Goal: Task Accomplishment & Management: Use online tool/utility

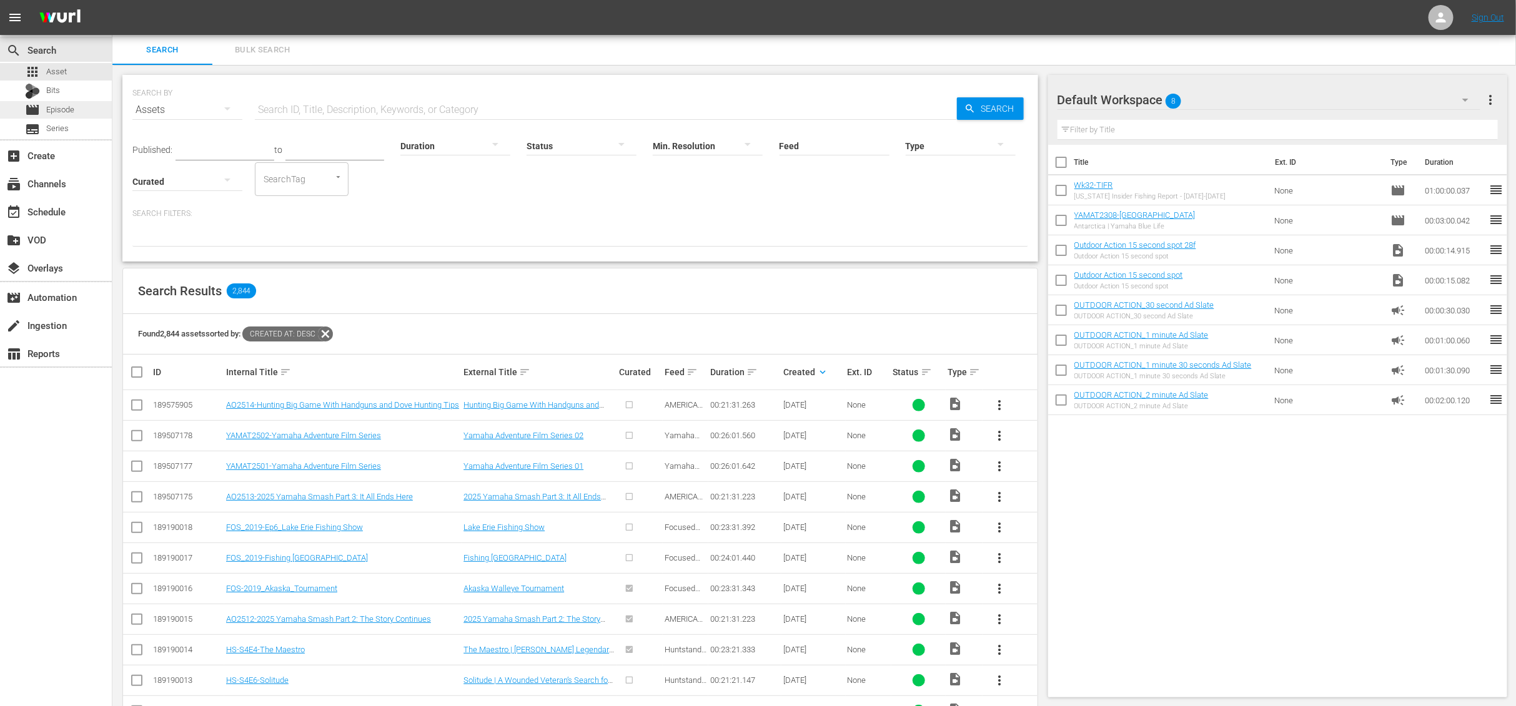
click at [71, 107] on span "Episode" at bounding box center [60, 110] width 28 height 12
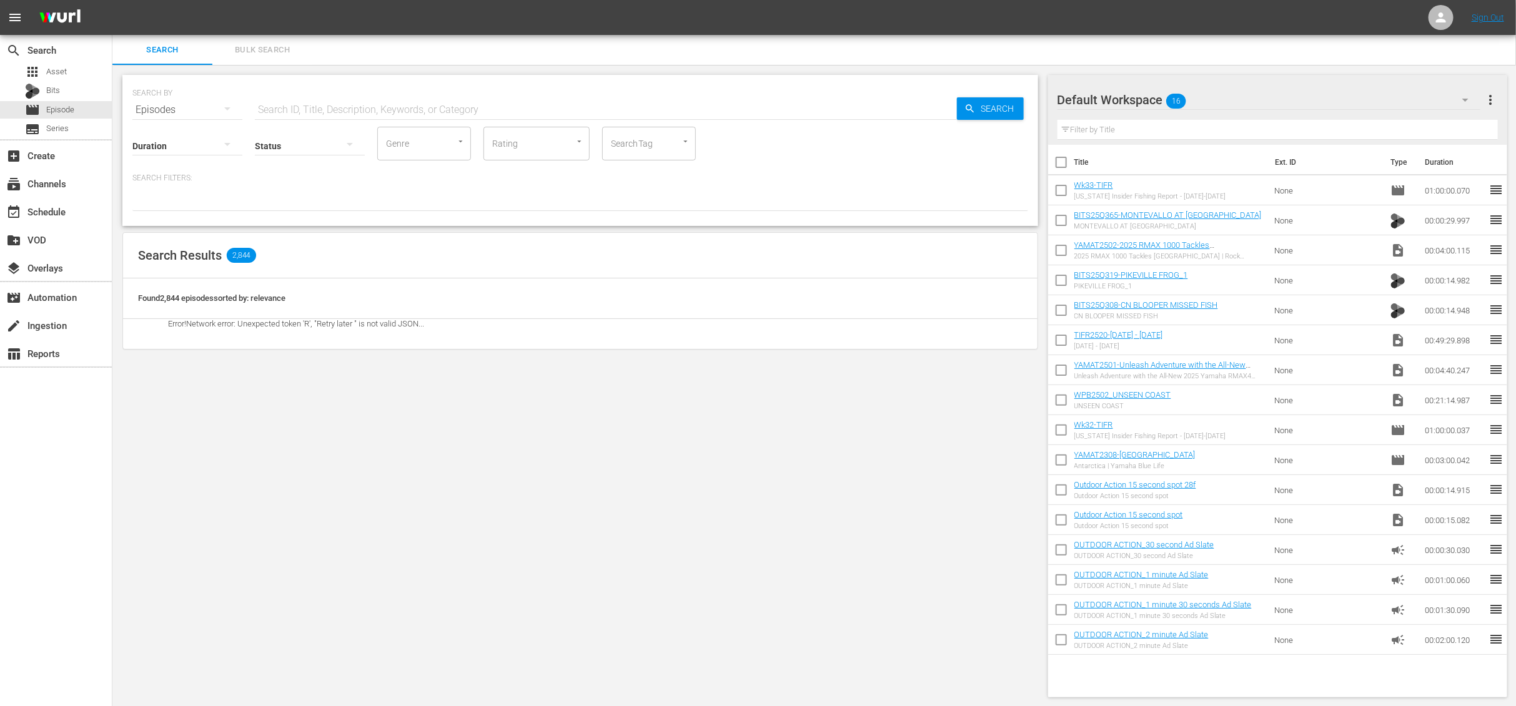
click at [412, 104] on input "text" at bounding box center [606, 110] width 702 height 30
type input "Wk34-"
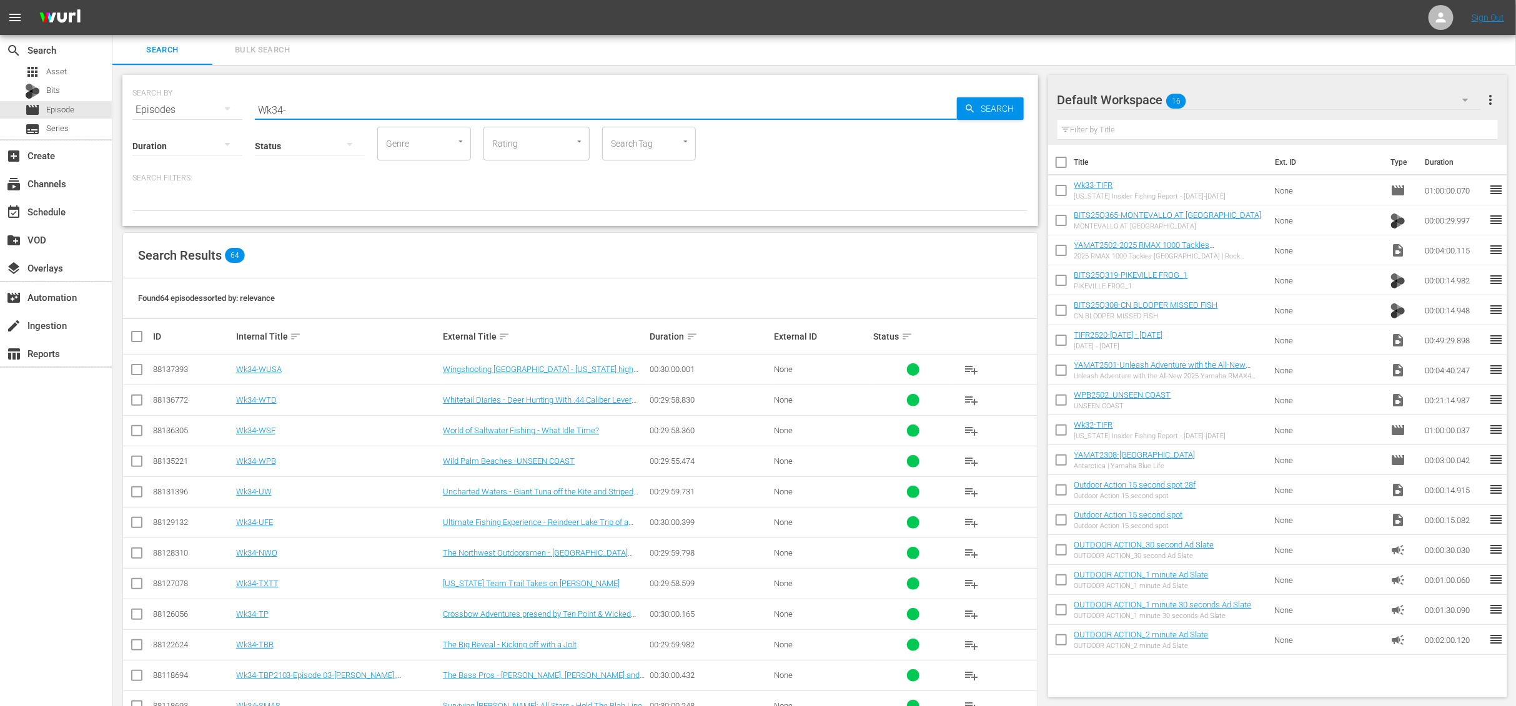
click at [139, 339] on input "checkbox" at bounding box center [141, 336] width 25 height 15
checkbox input "true"
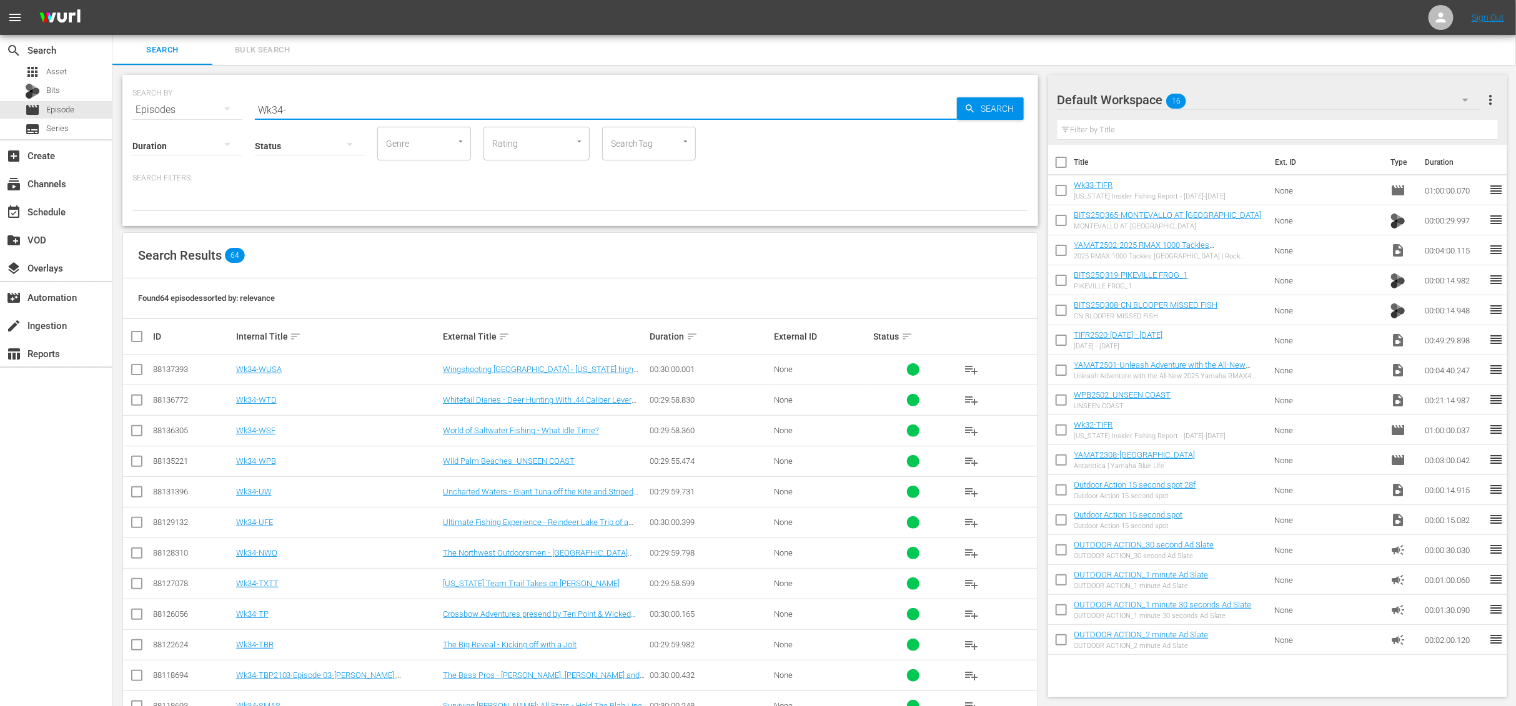
checkbox input "true"
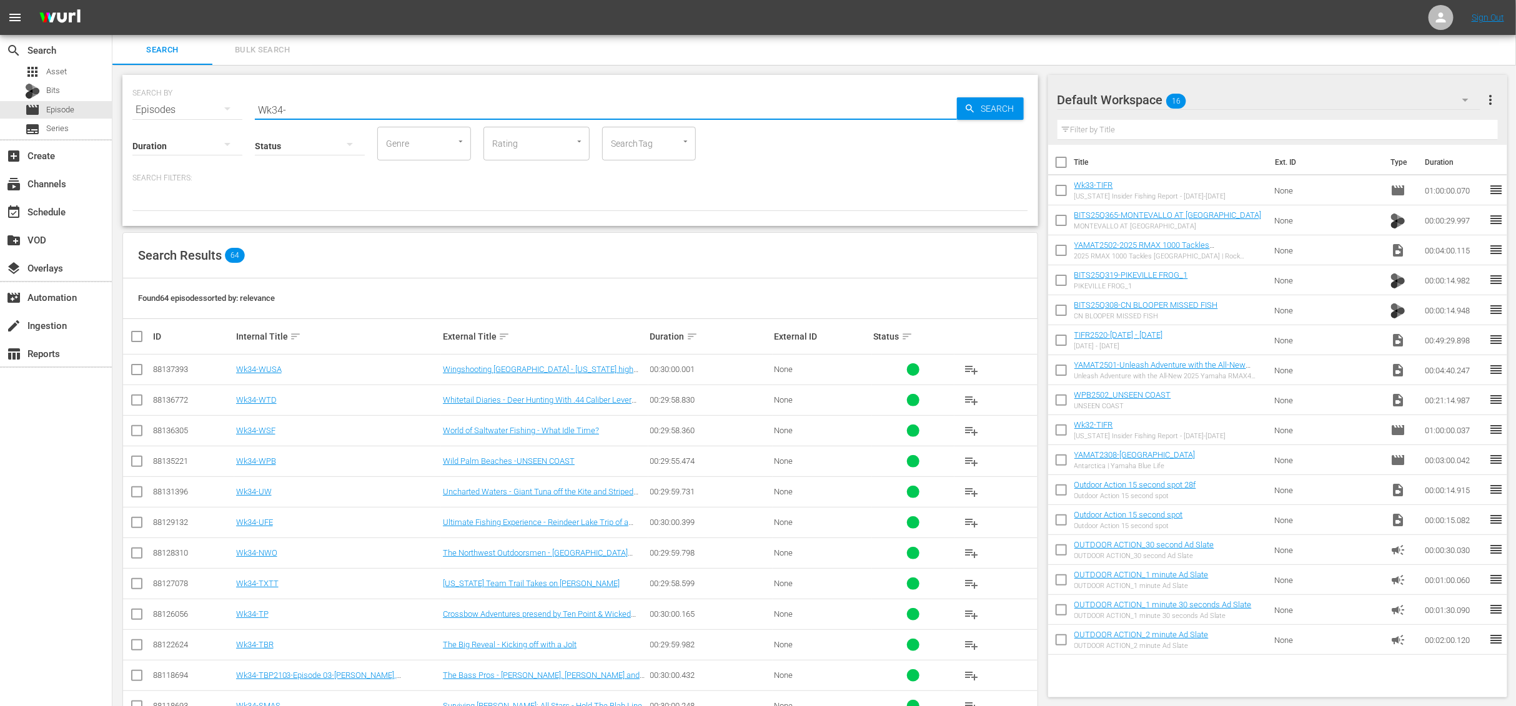
checkbox input "true"
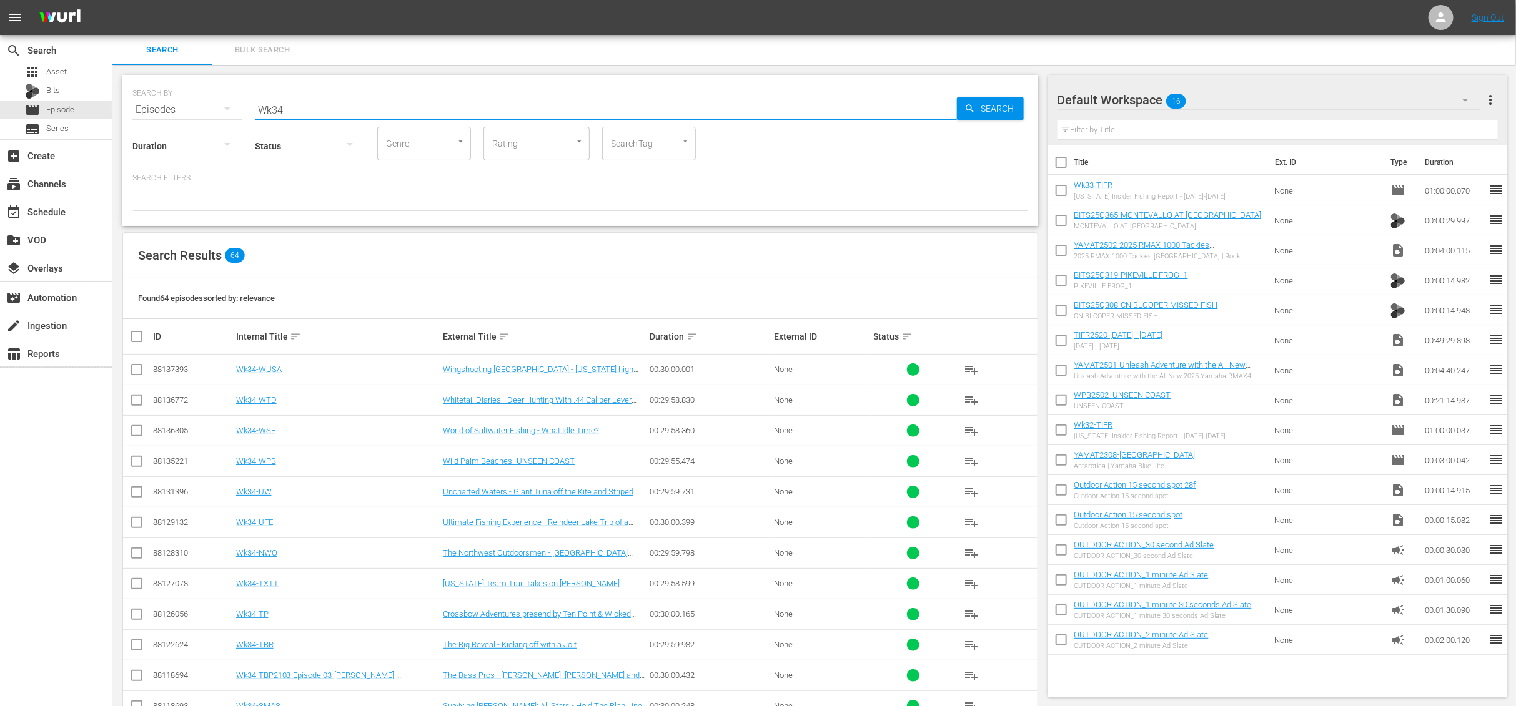
checkbox input "true"
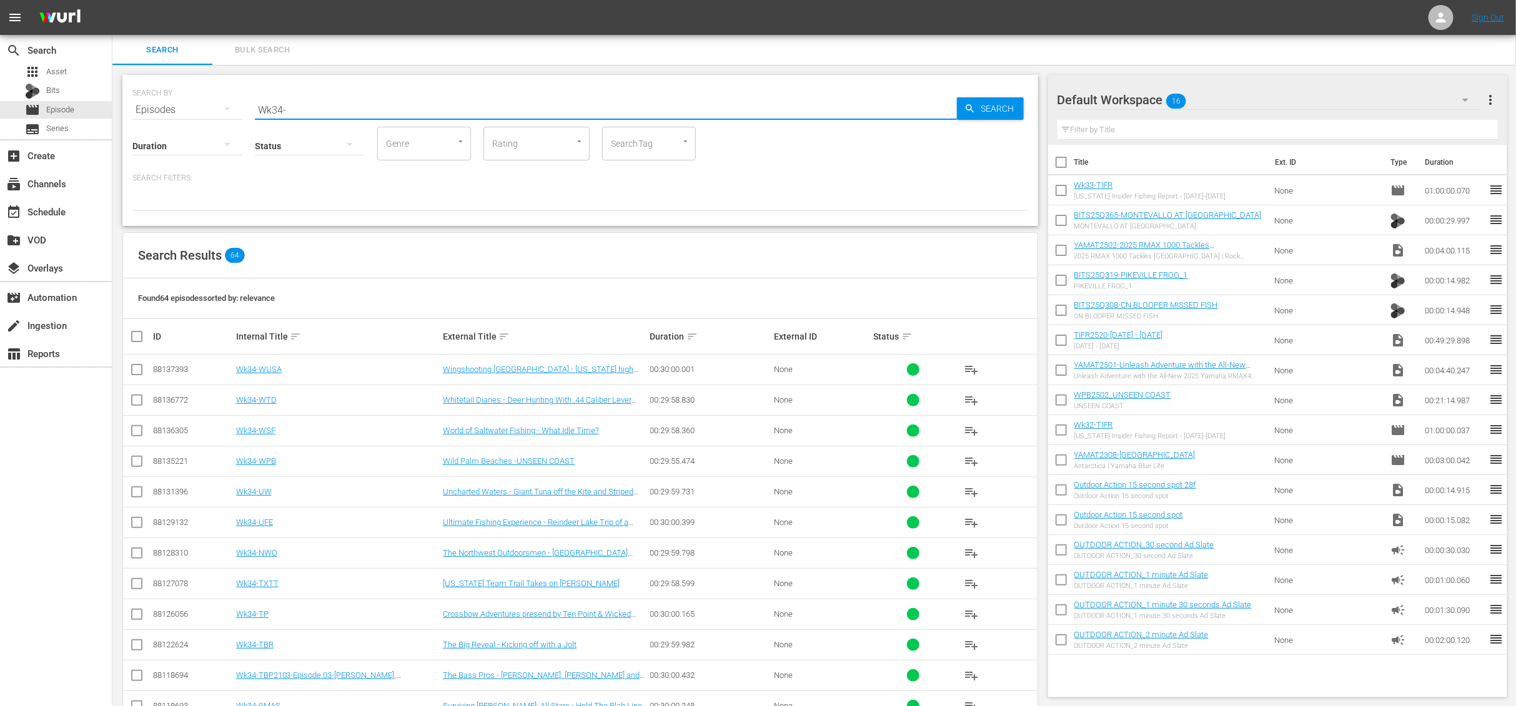
checkbox input "true"
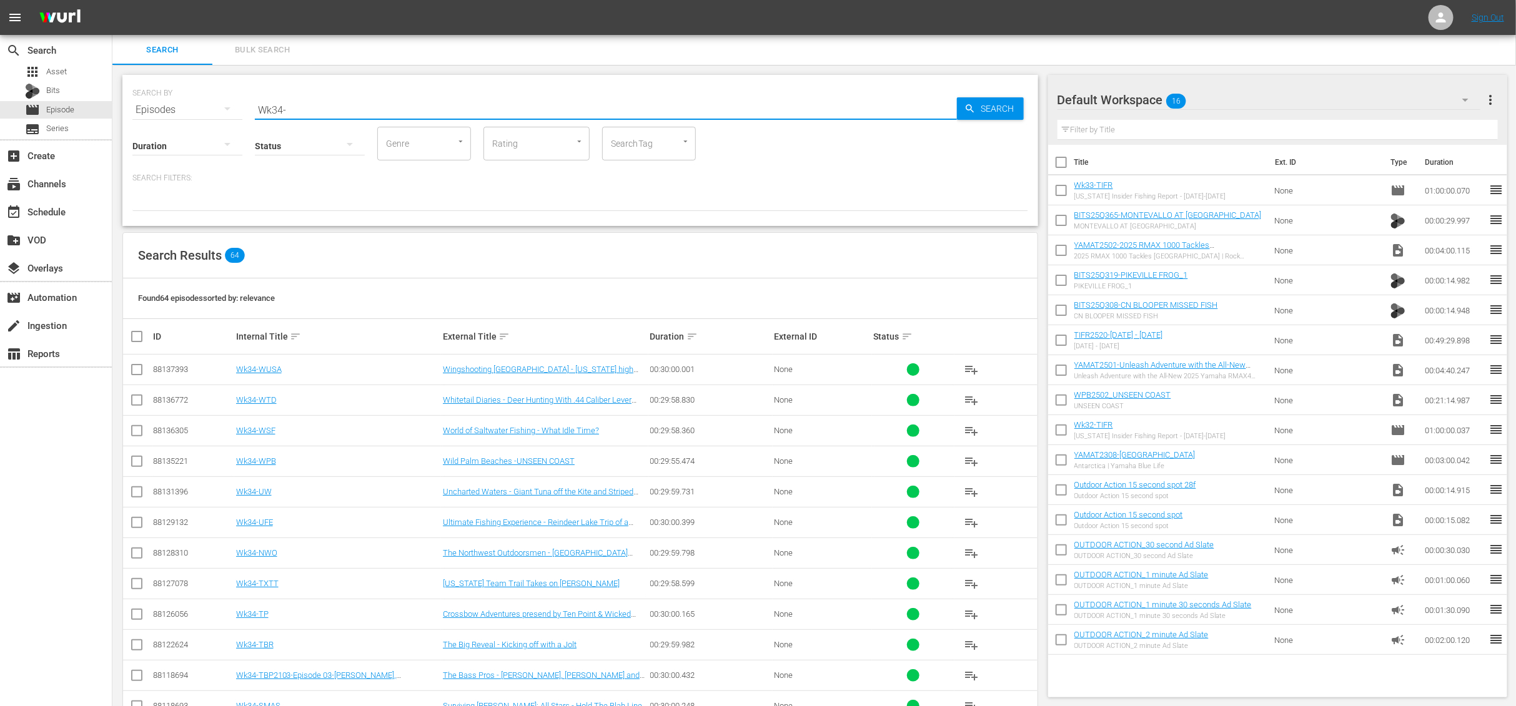
checkbox input "true"
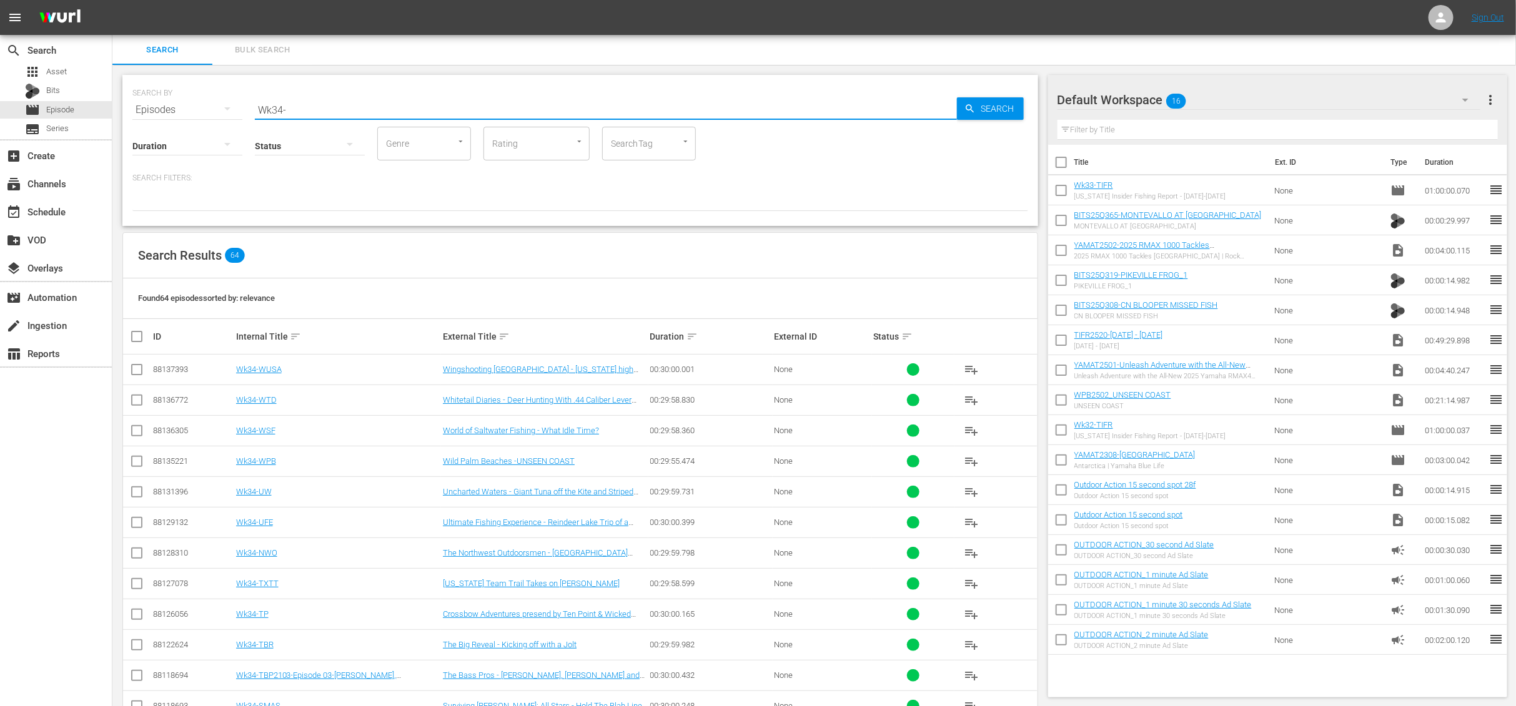
checkbox input "true"
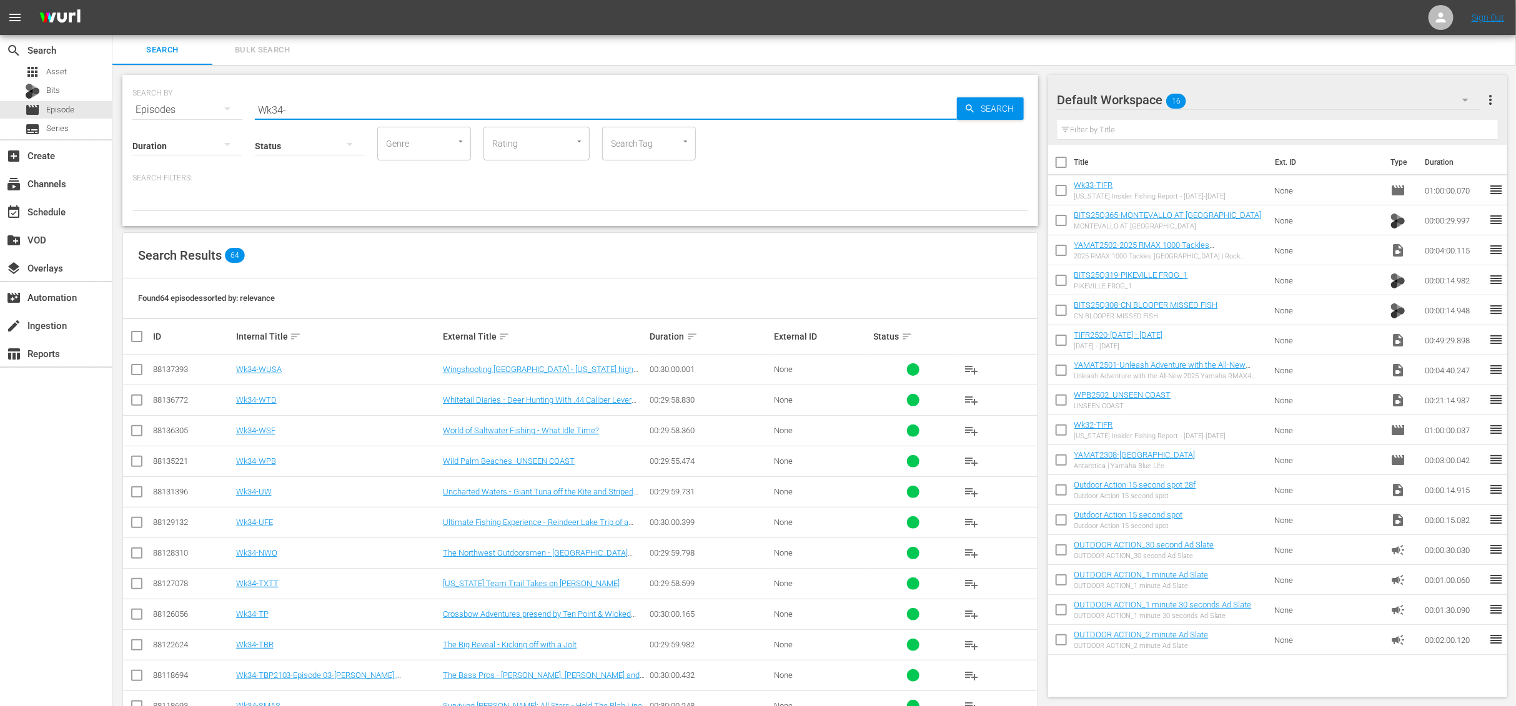
checkbox input "true"
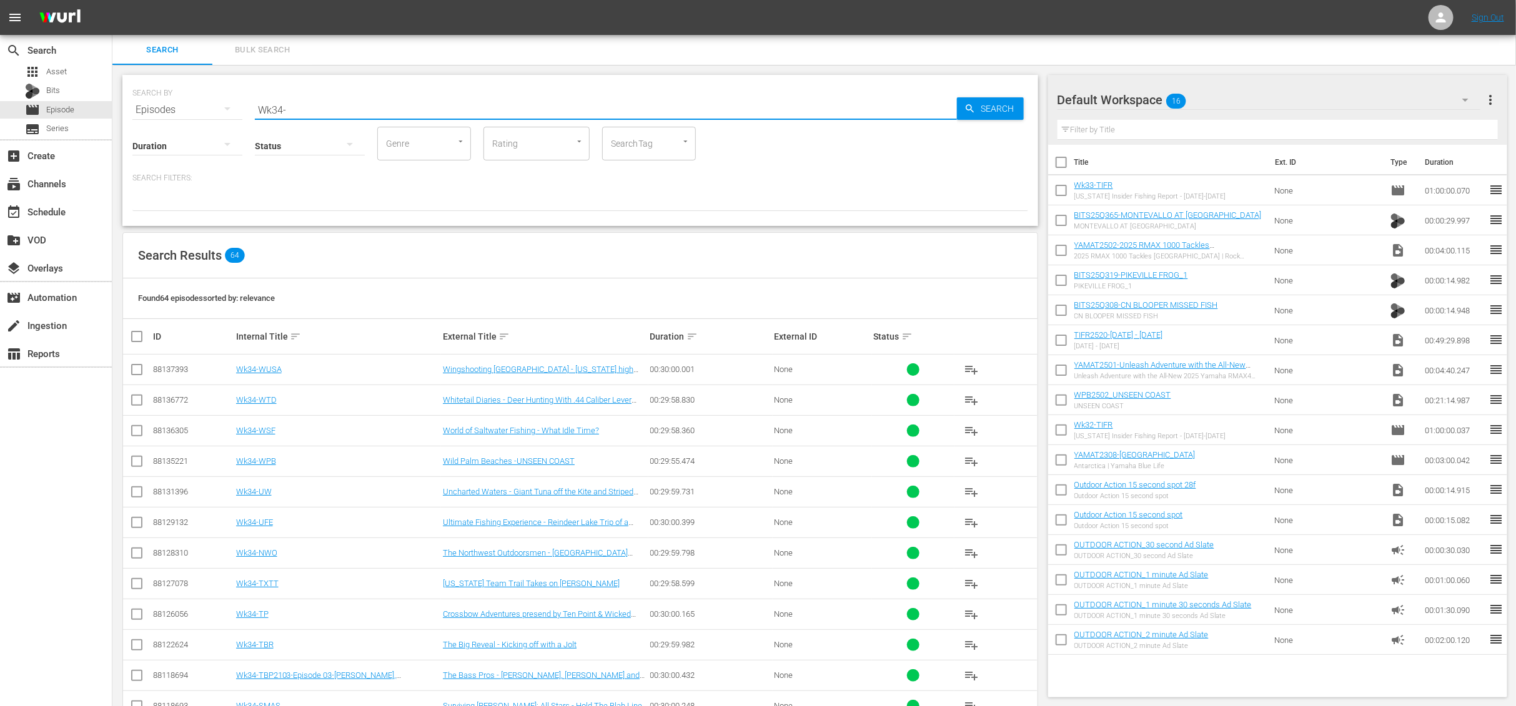
checkbox input "true"
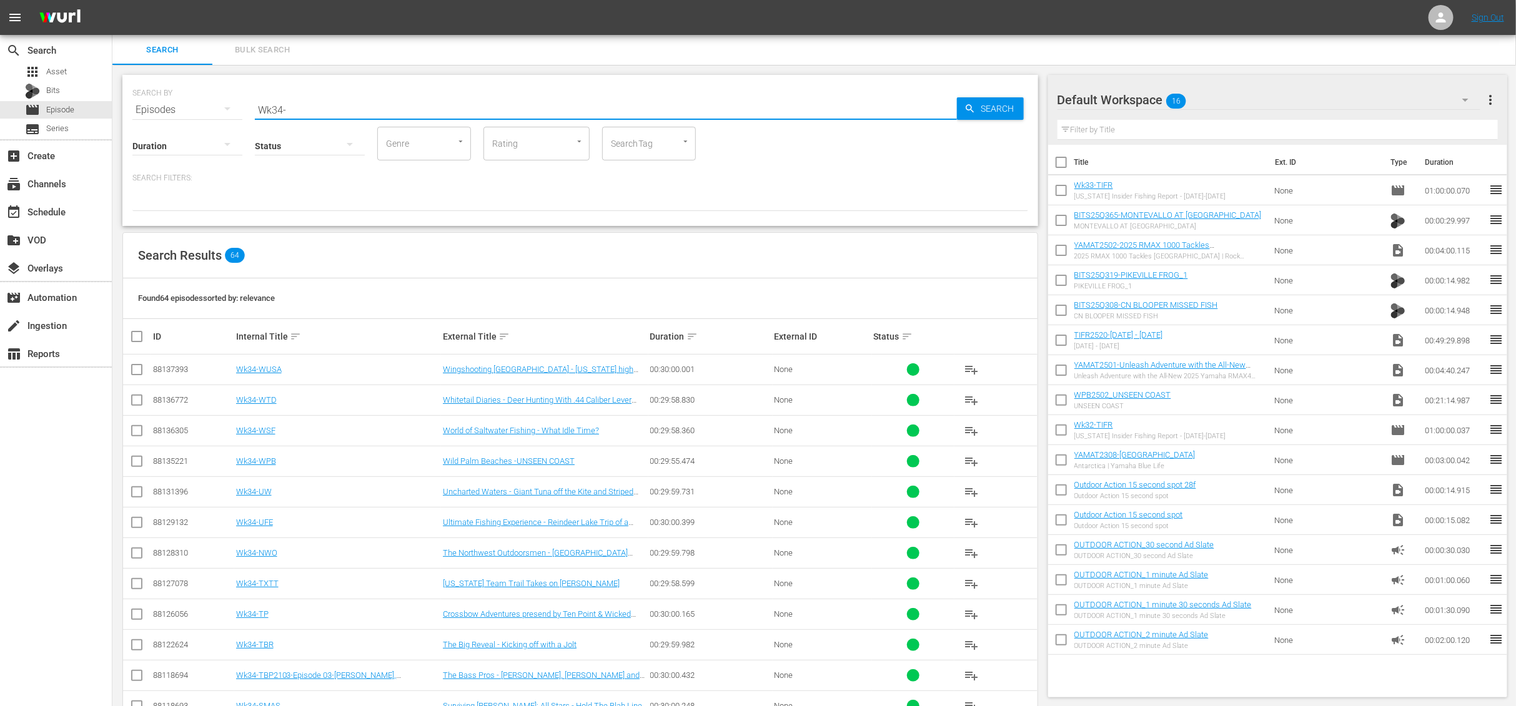
checkbox input "true"
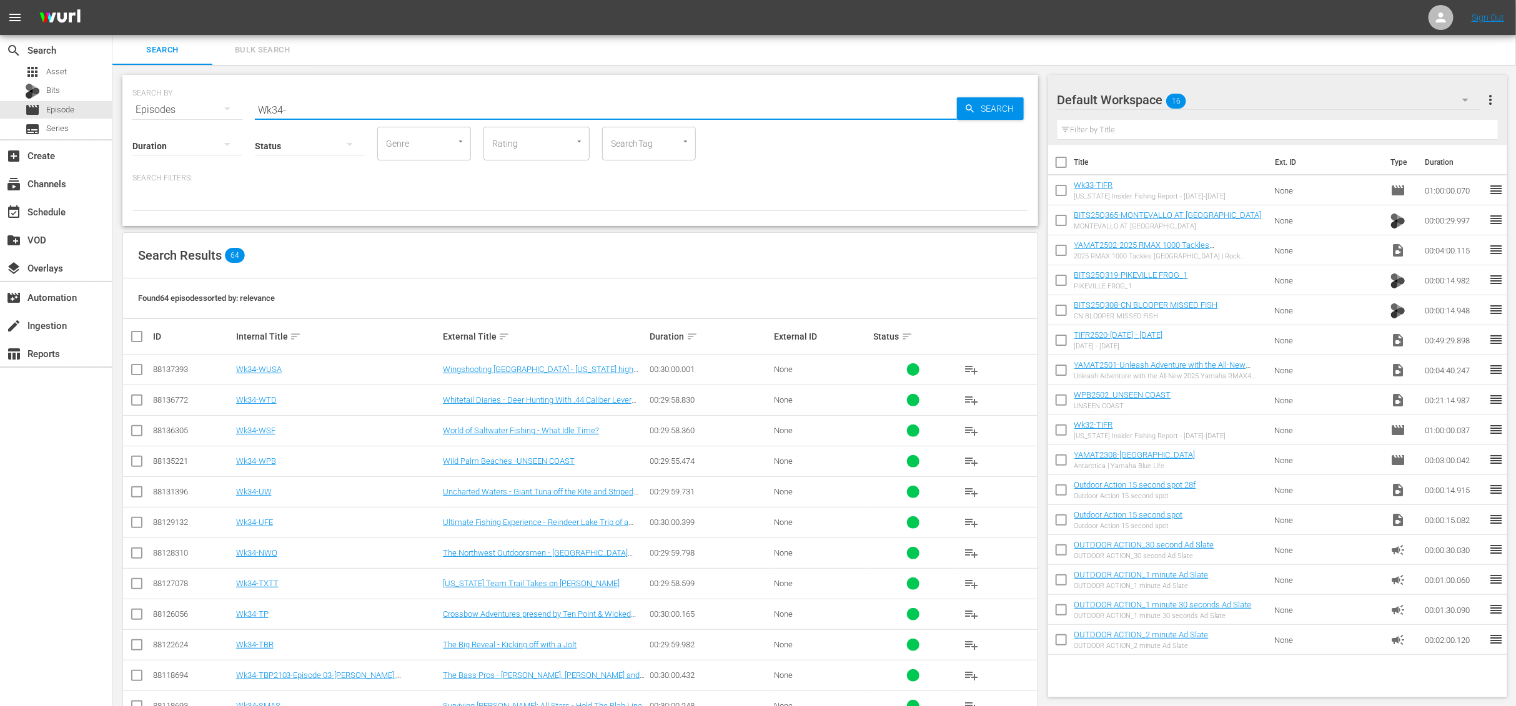
checkbox input "true"
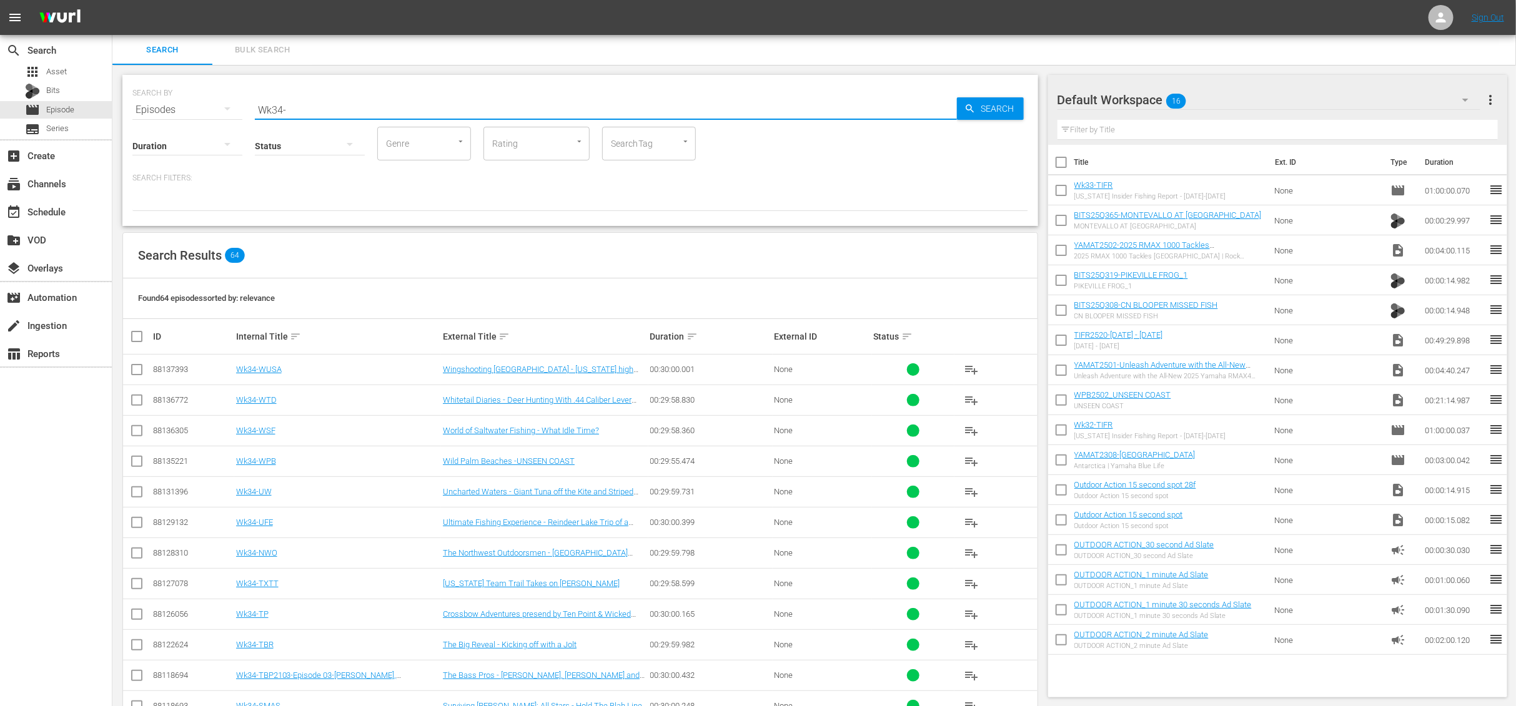
checkbox input "true"
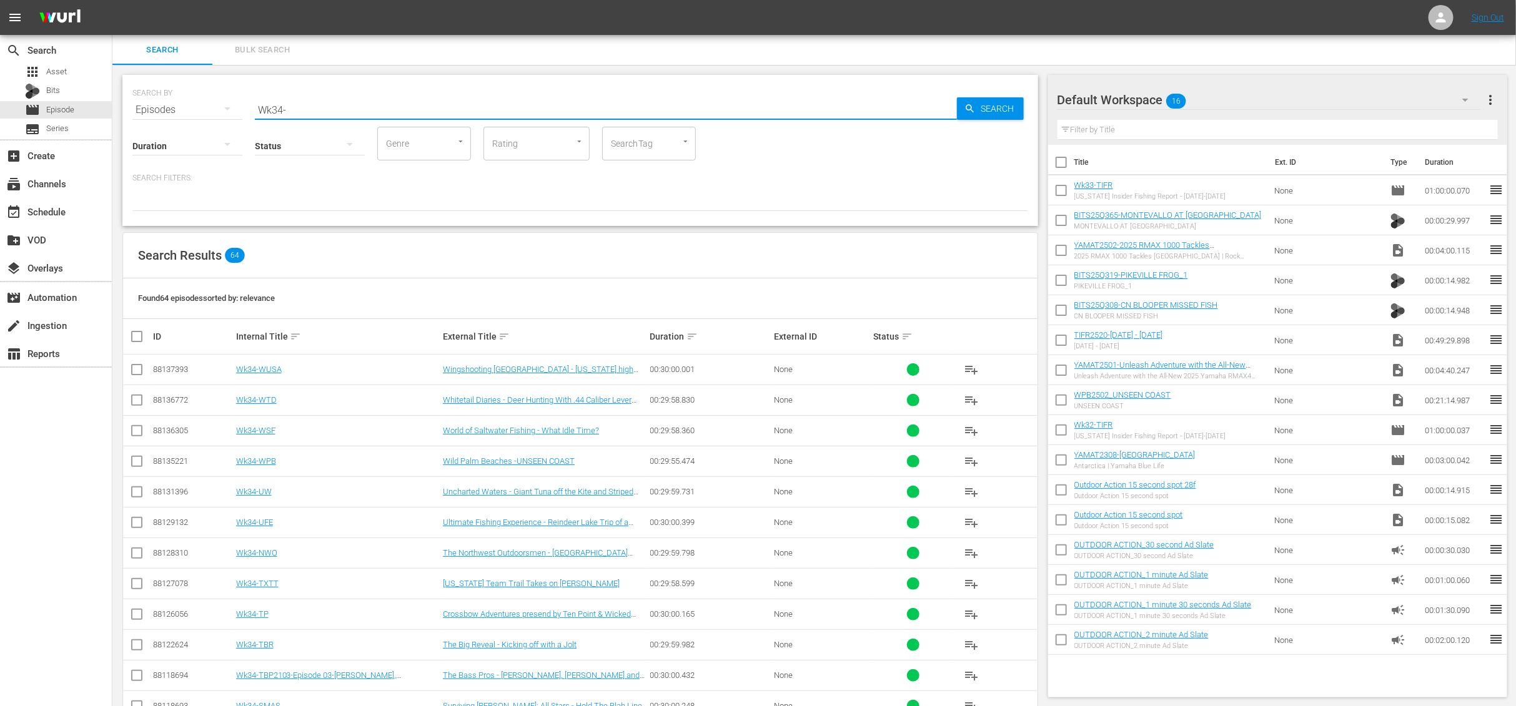
checkbox input "true"
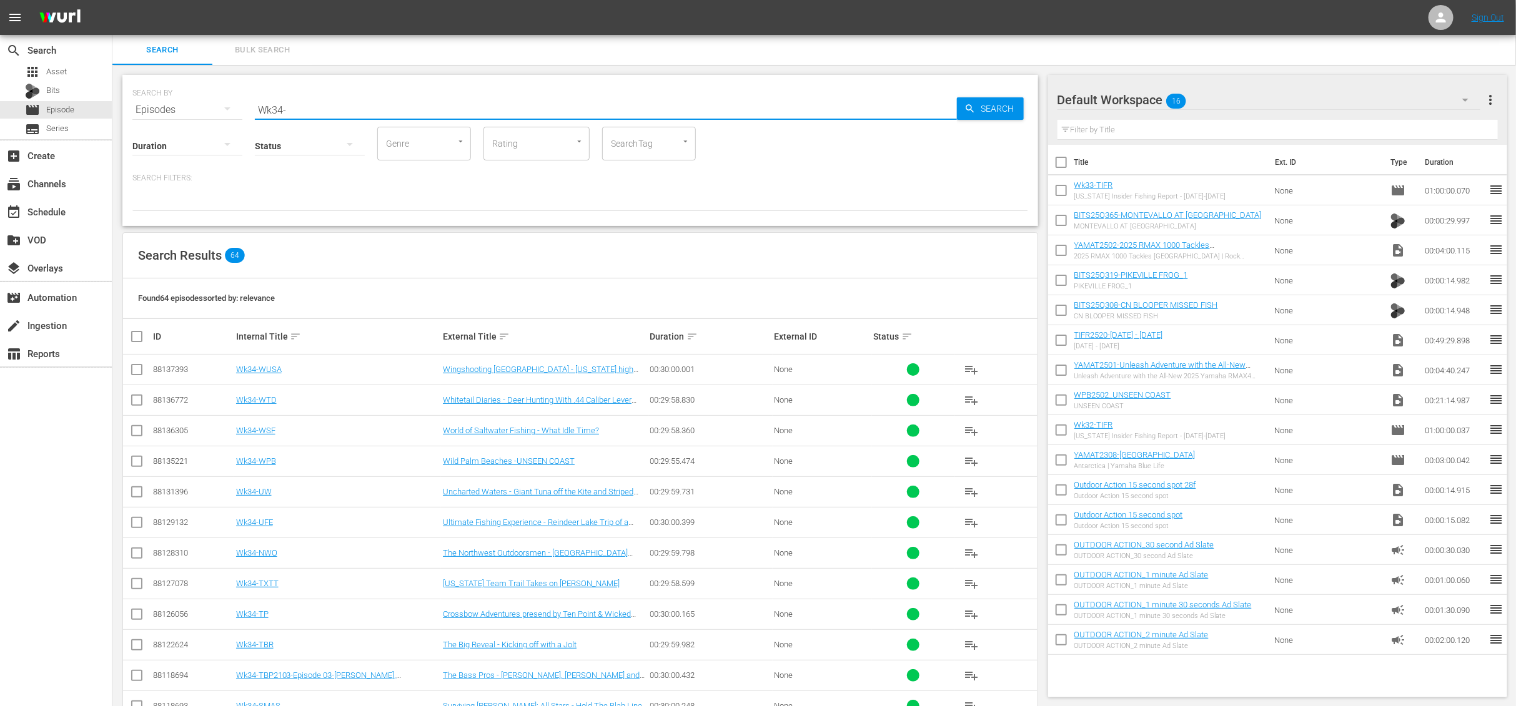
checkbox input "true"
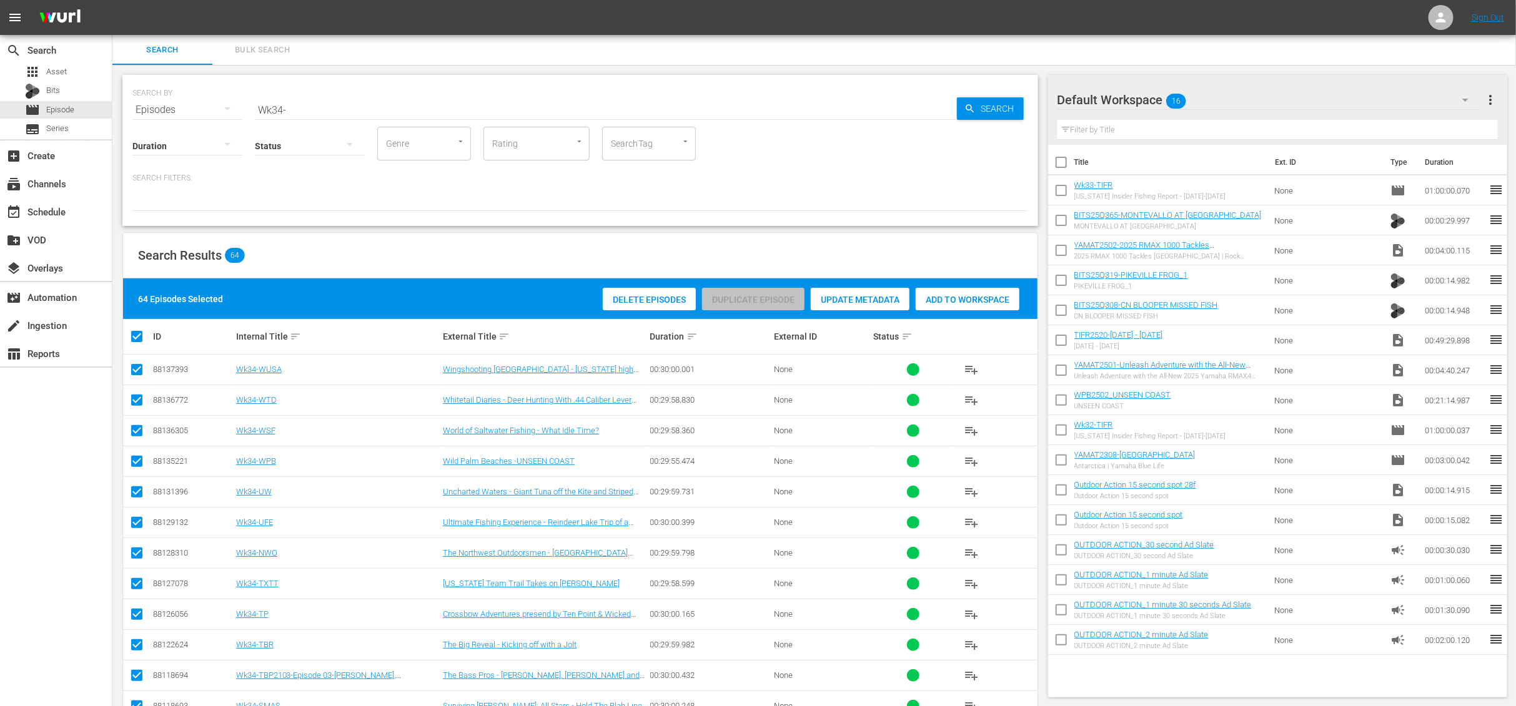
click at [994, 302] on span "Add to Workspace" at bounding box center [968, 300] width 104 height 10
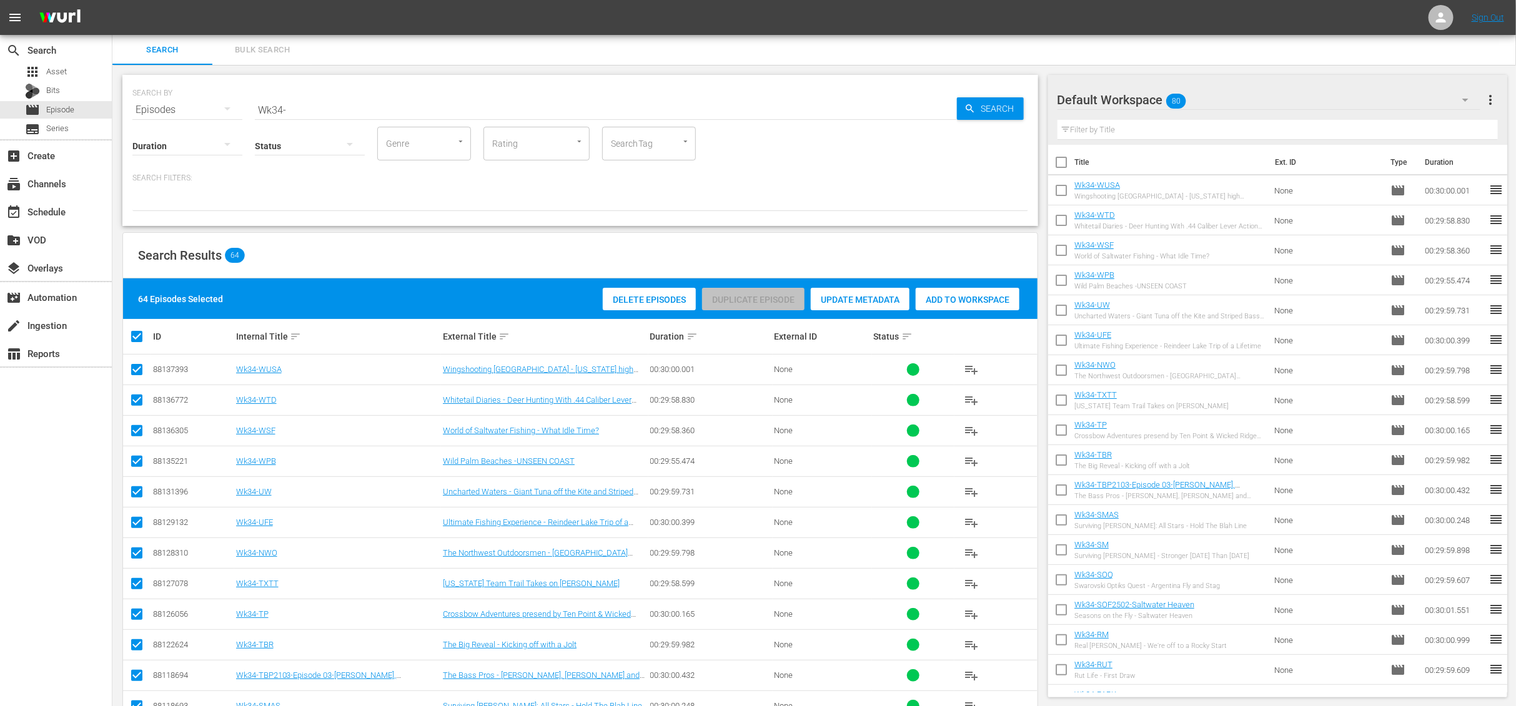
click at [134, 338] on input "checkbox" at bounding box center [141, 336] width 25 height 15
checkbox input "false"
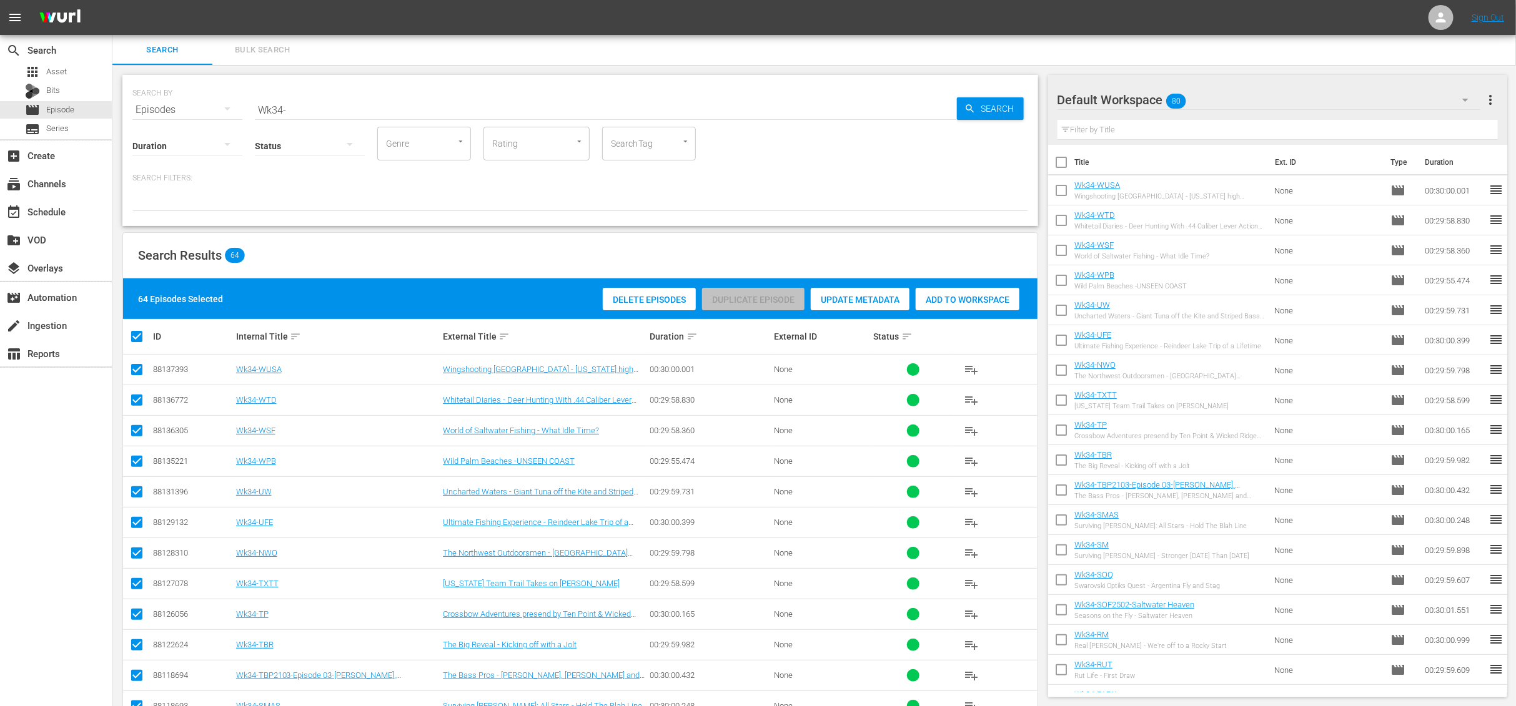
checkbox input "false"
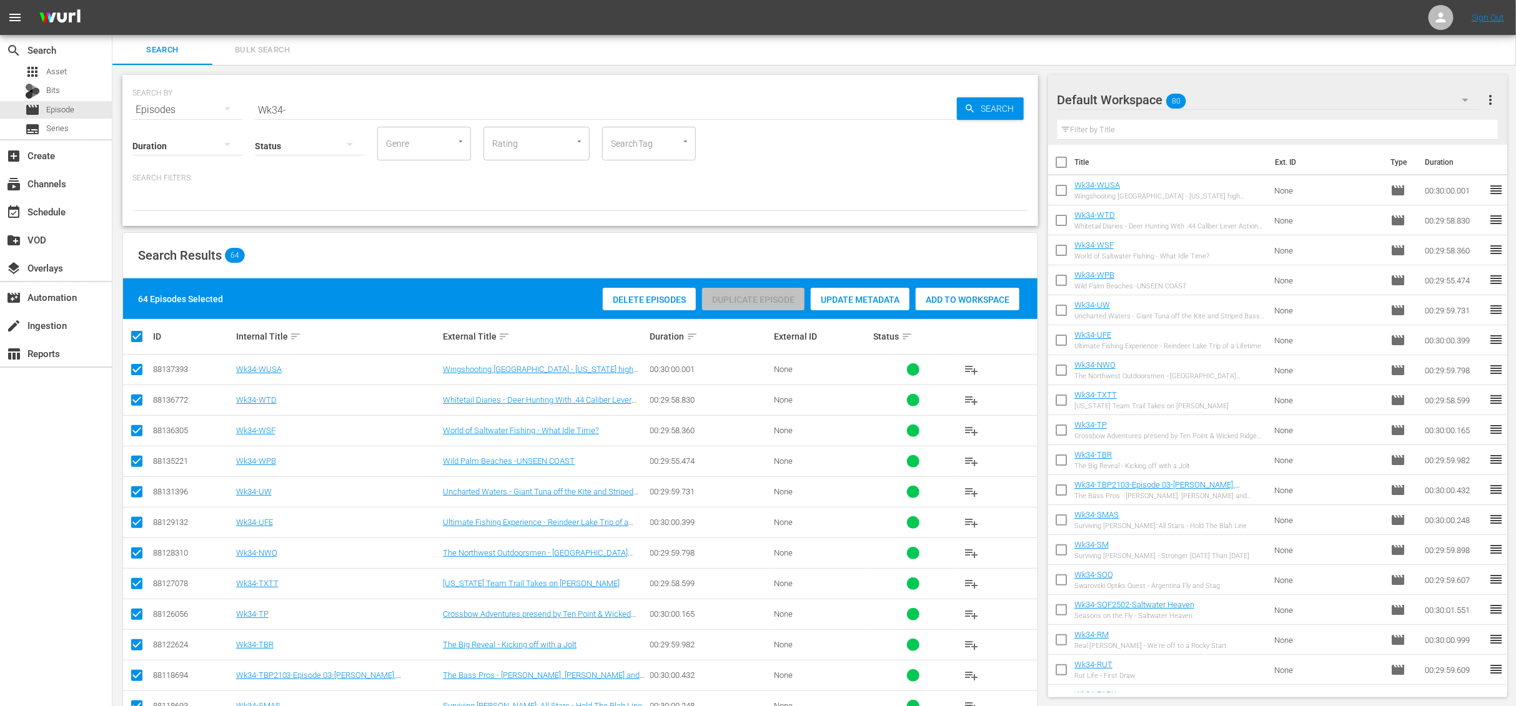
checkbox input "false"
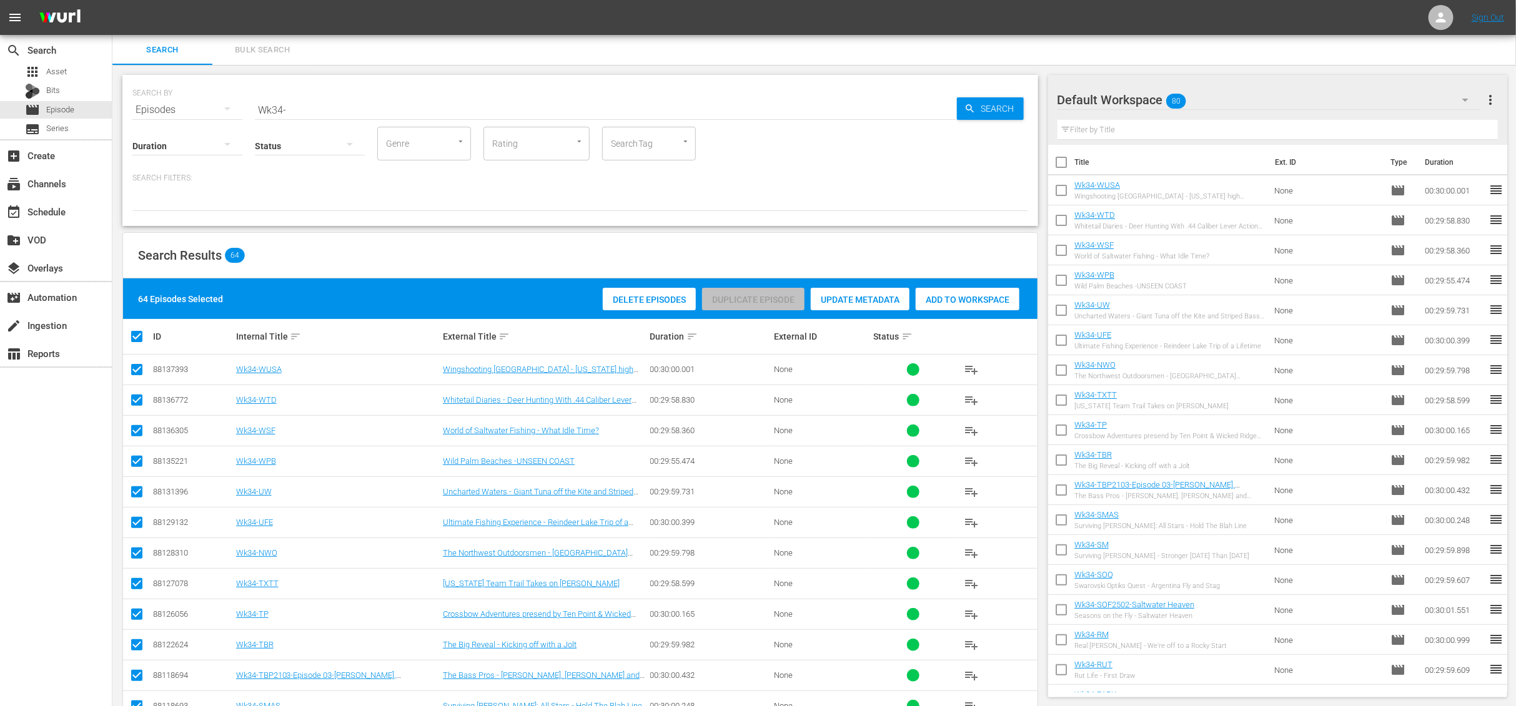
checkbox input "false"
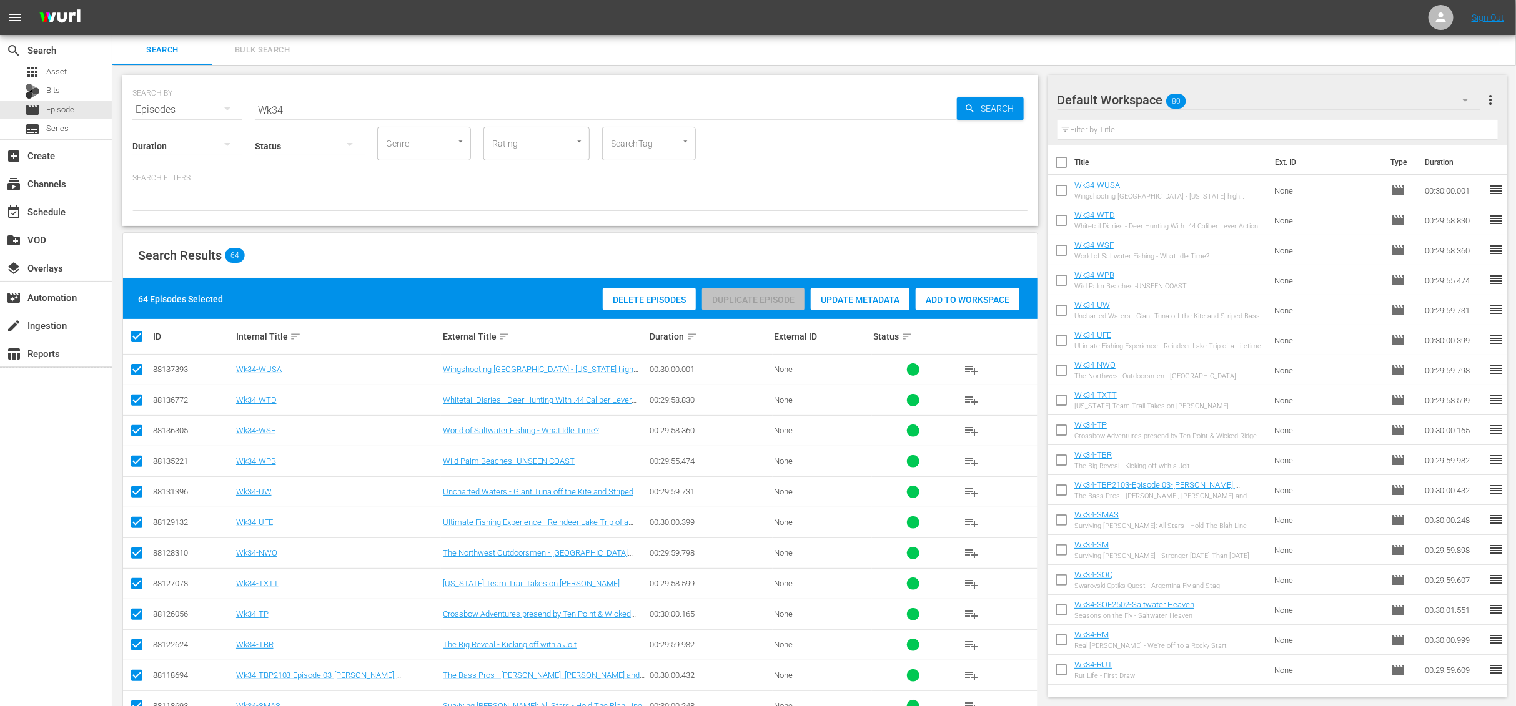
checkbox input "false"
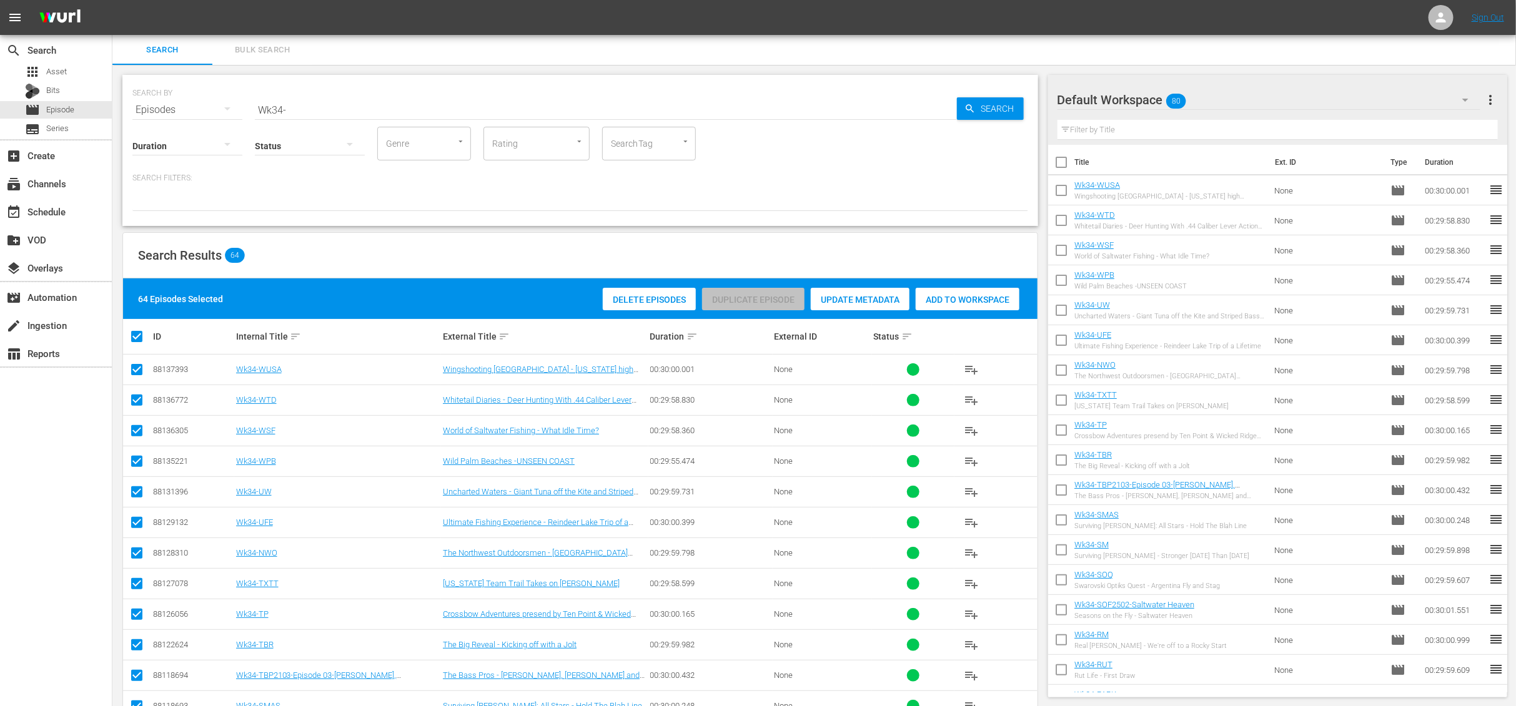
checkbox input "false"
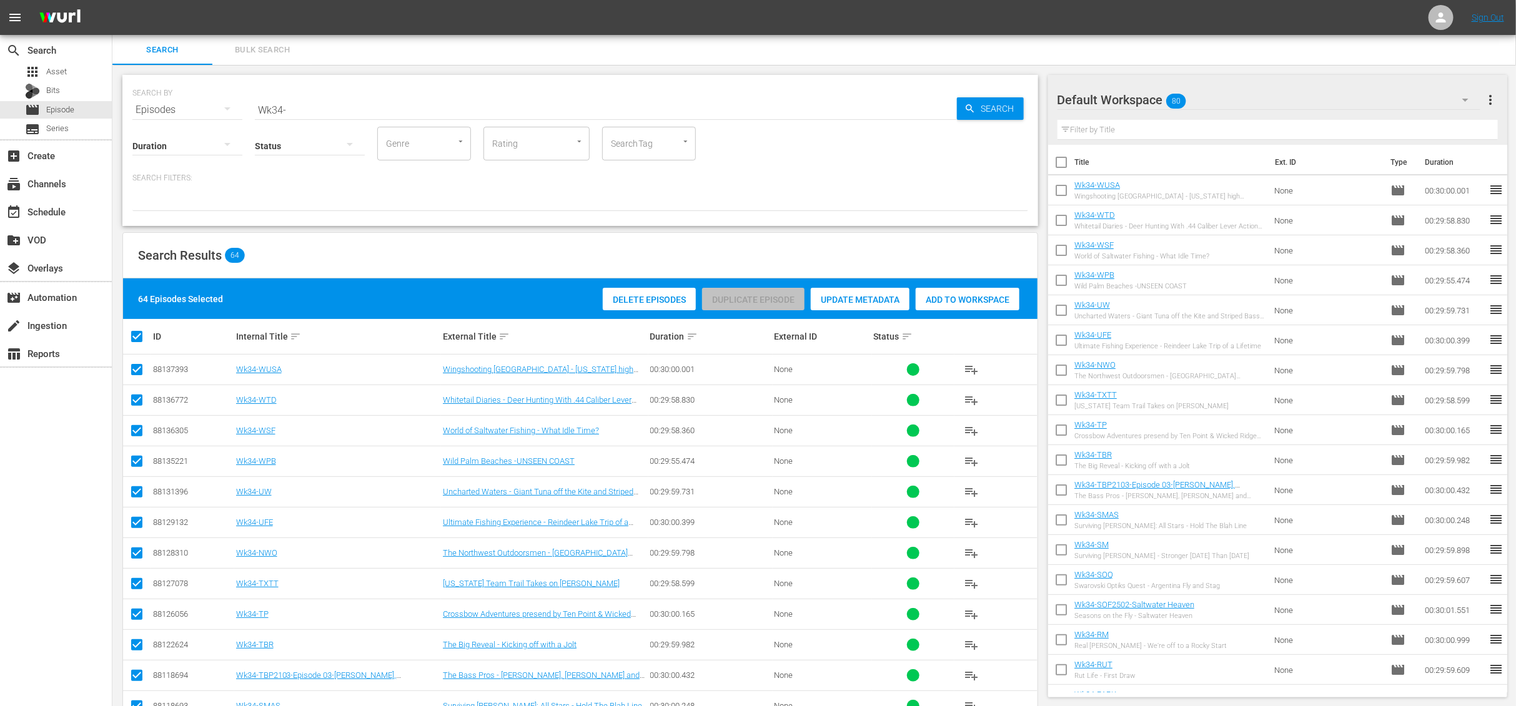
checkbox input "false"
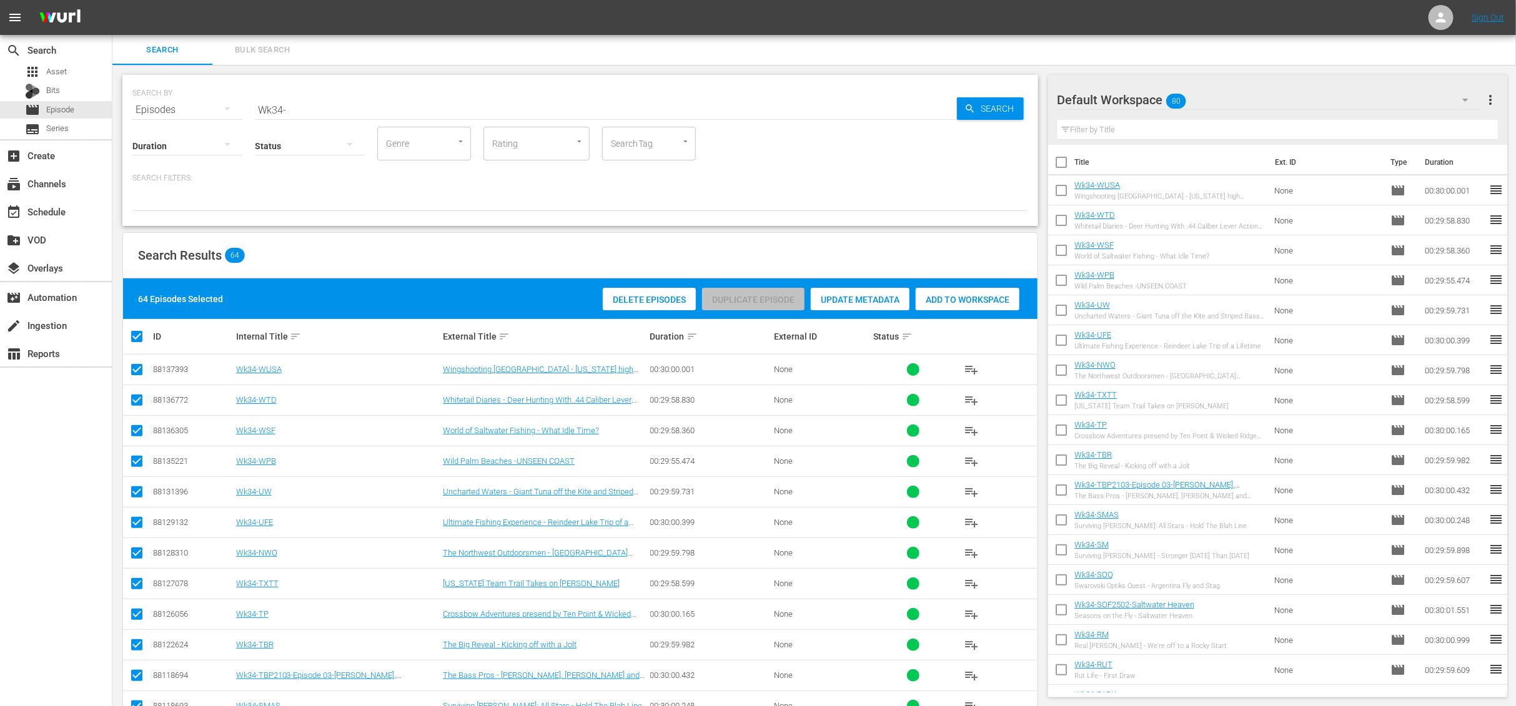
checkbox input "false"
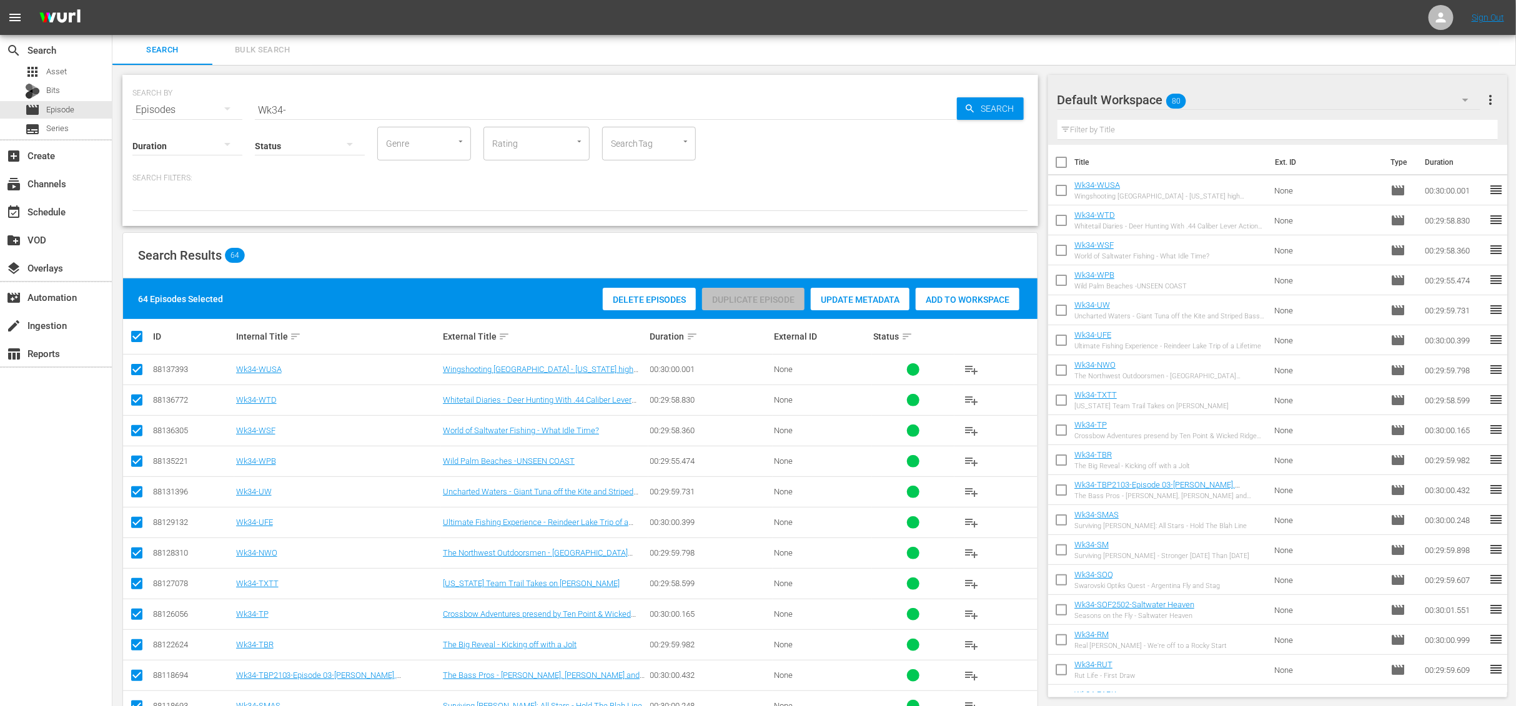
checkbox input "false"
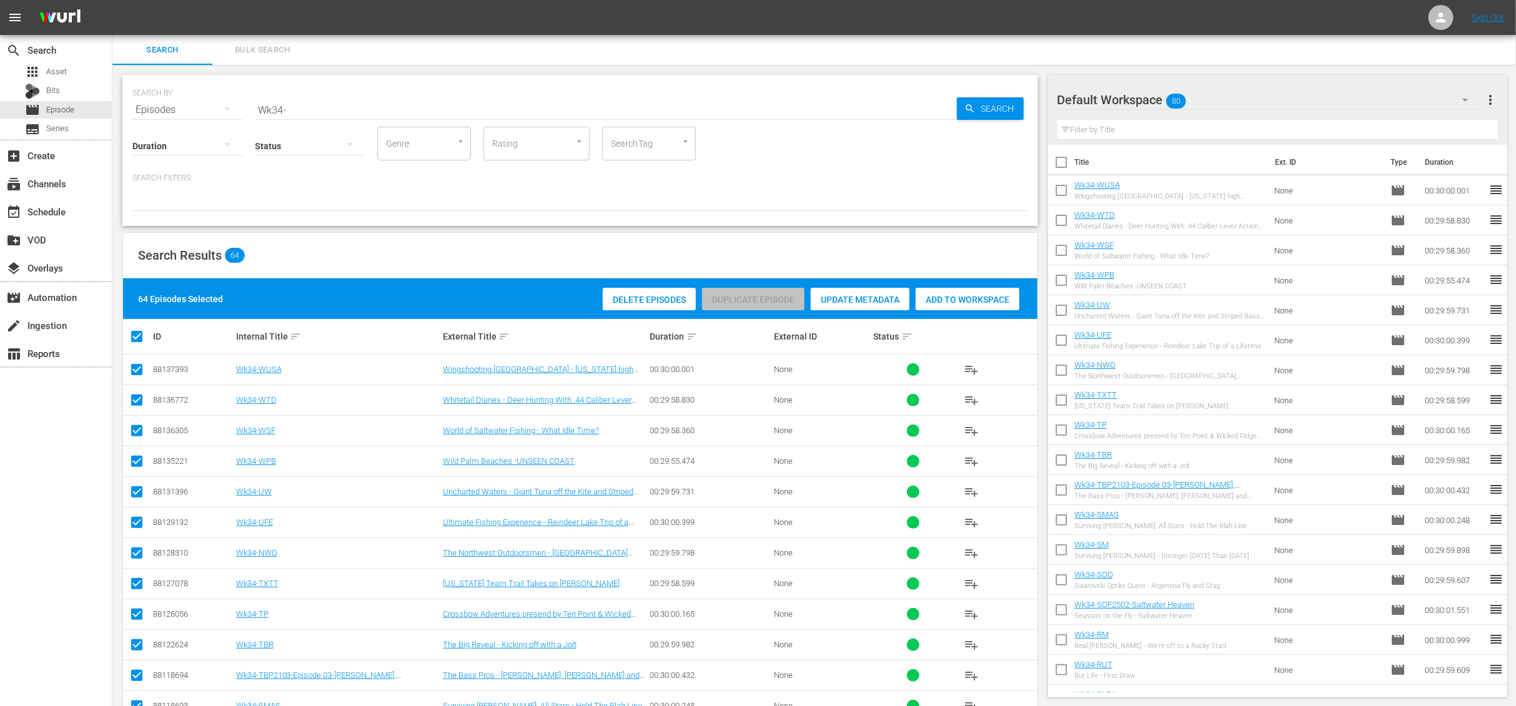
checkbox input "false"
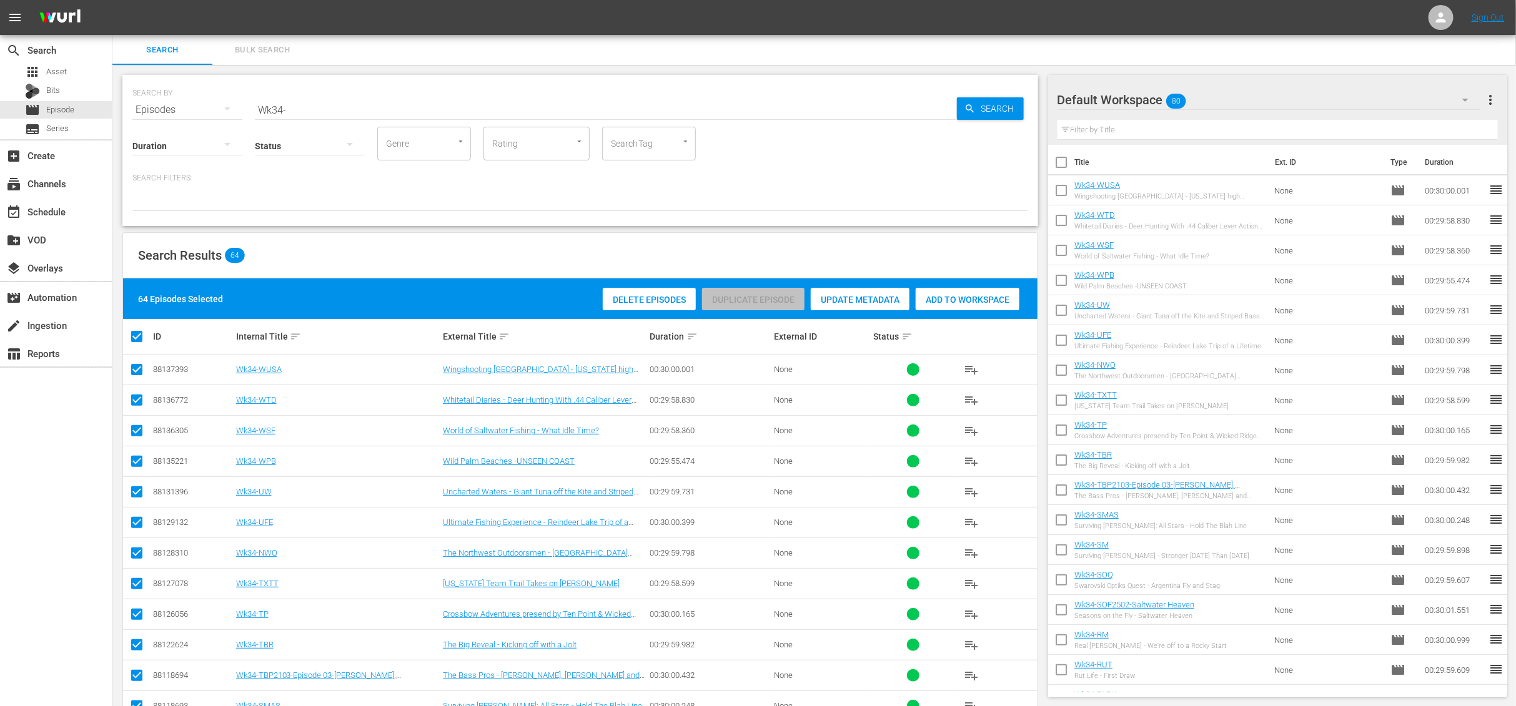
checkbox input "false"
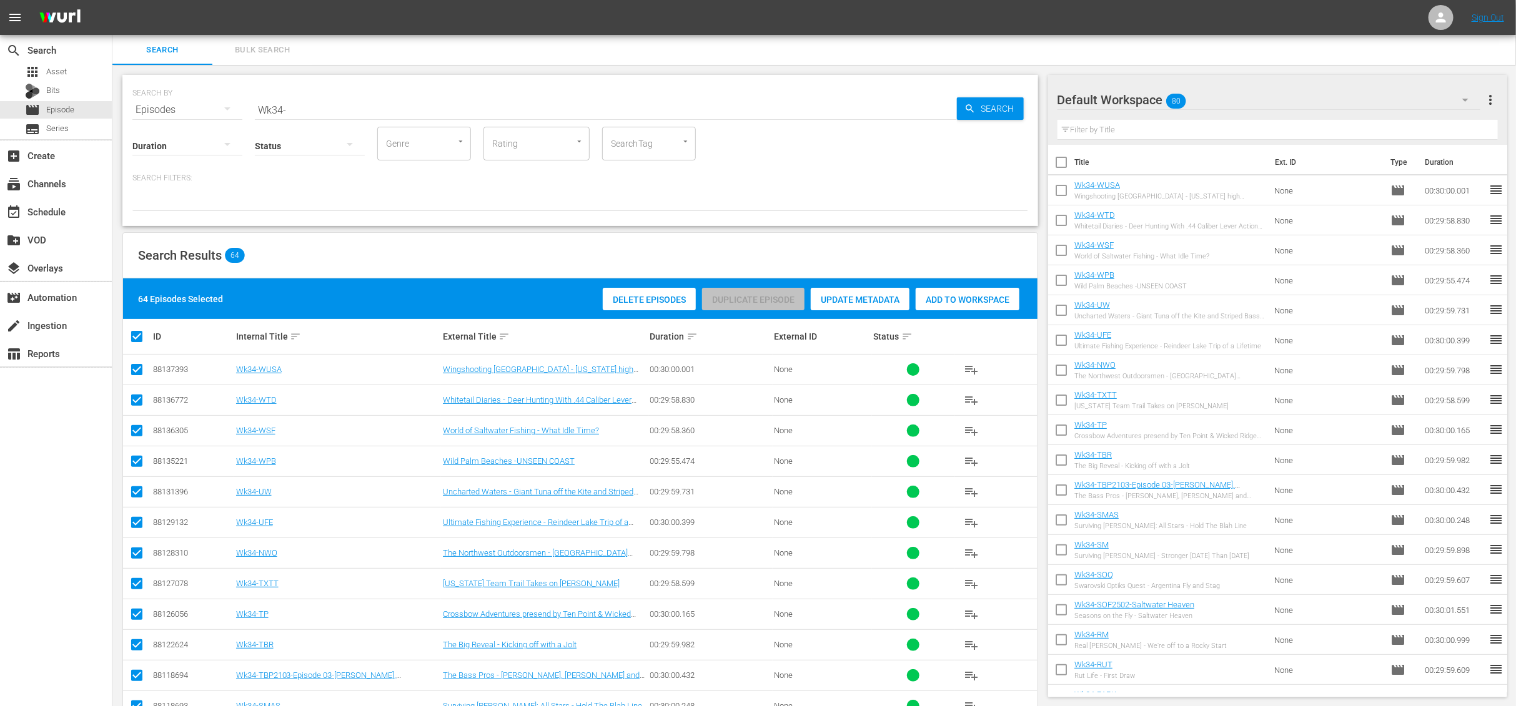
checkbox input "false"
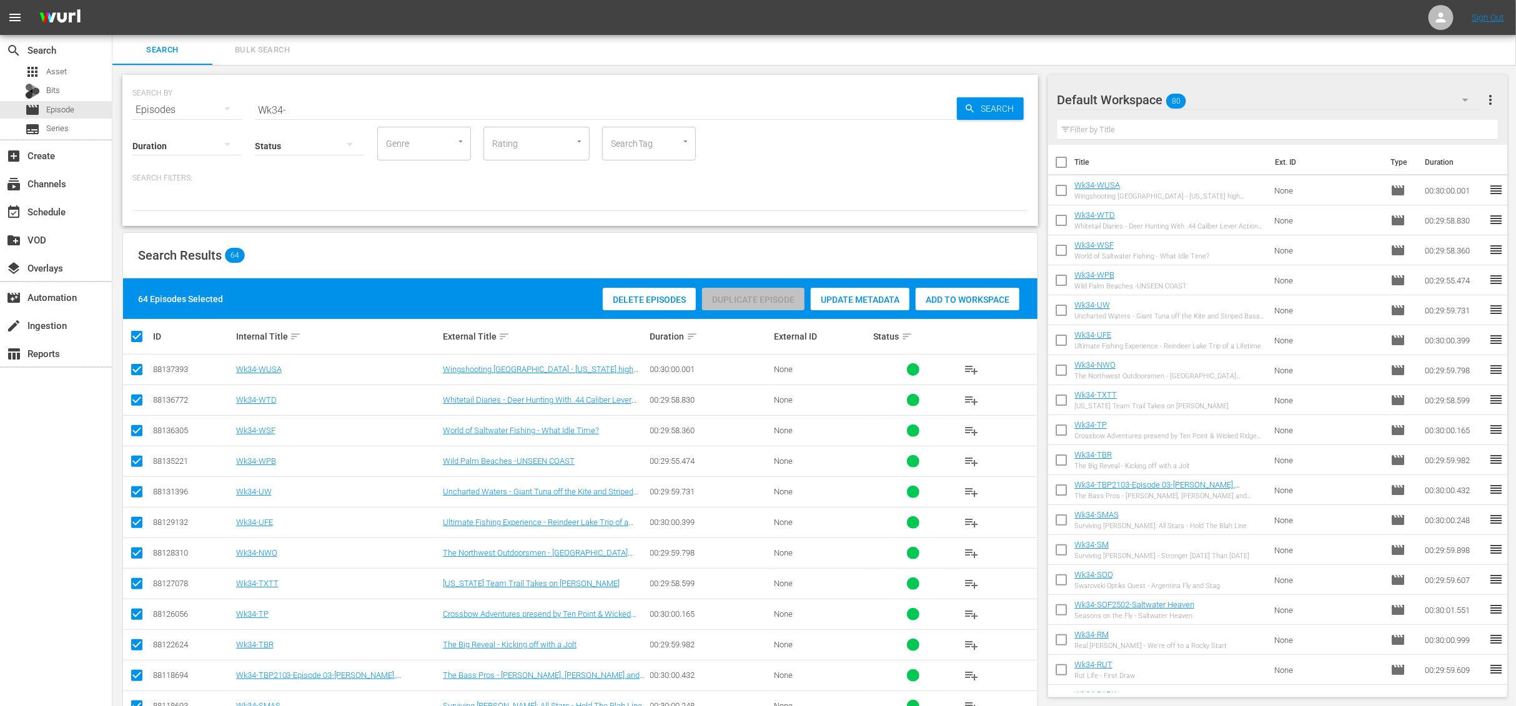
checkbox input "false"
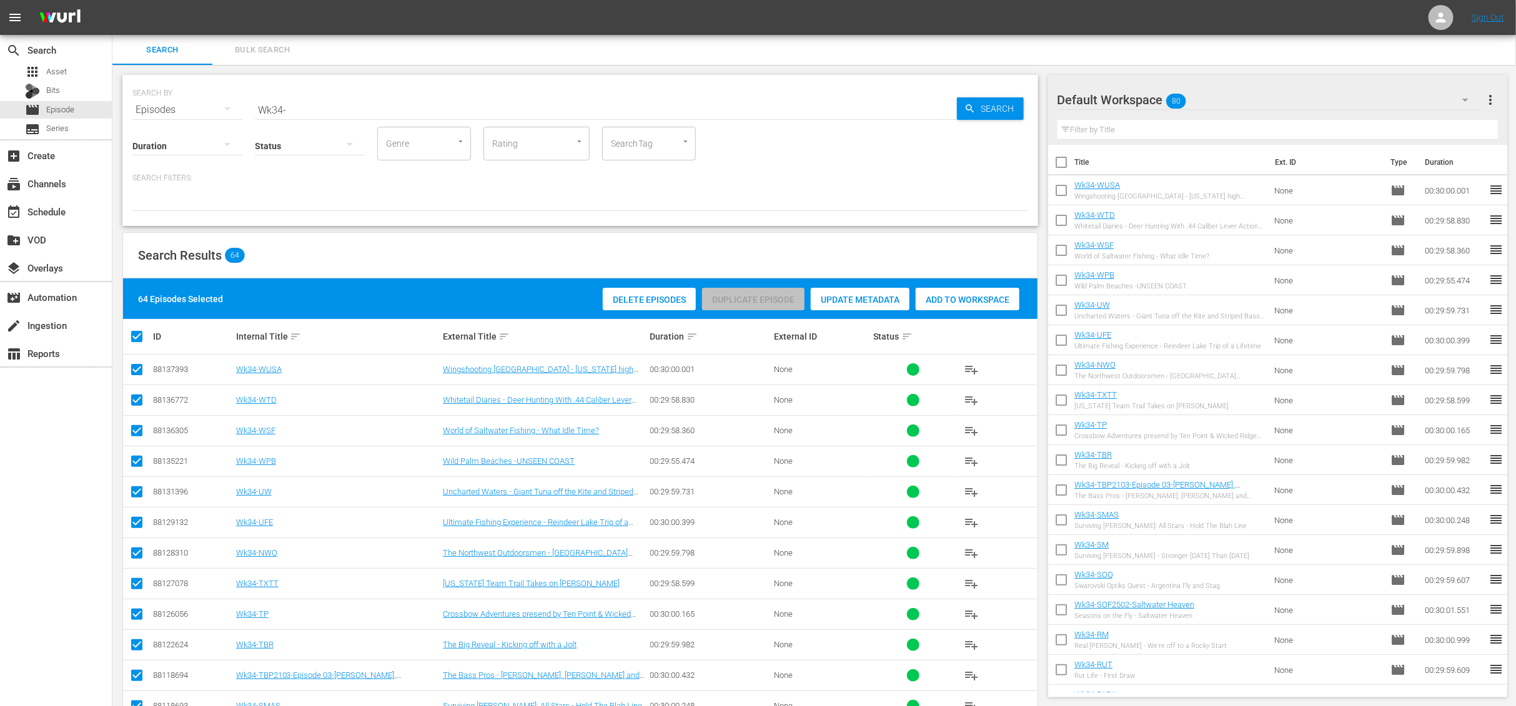
checkbox input "false"
